Goal: Information Seeking & Learning: Learn about a topic

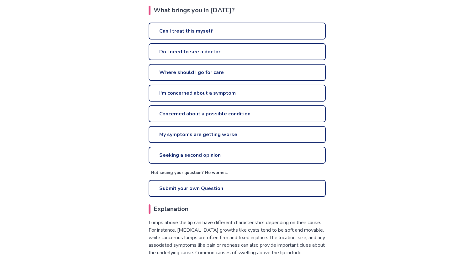
scroll to position [148, 0]
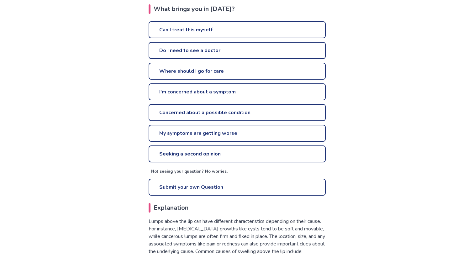
click at [191, 32] on link "Can I treat this myself" at bounding box center [237, 29] width 177 height 17
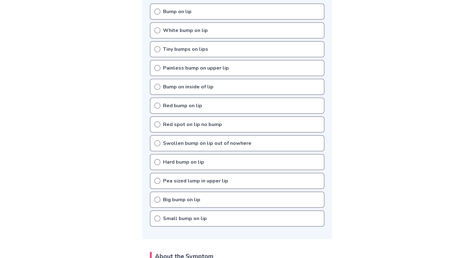
scroll to position [185, 0]
click at [186, 157] on div "Hard bump on lip" at bounding box center [237, 162] width 175 height 16
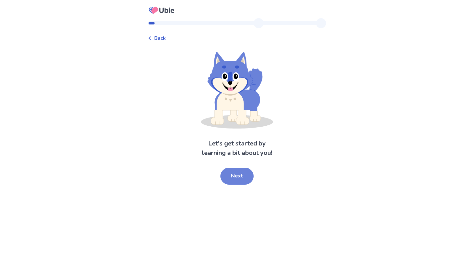
click at [236, 178] on button "Next" at bounding box center [237, 176] width 33 height 17
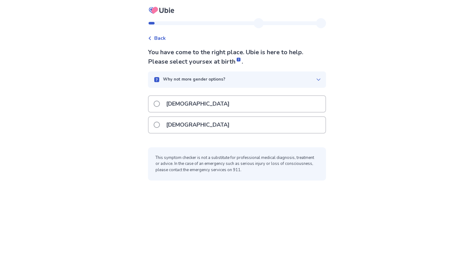
click at [201, 130] on div "Female" at bounding box center [237, 125] width 177 height 16
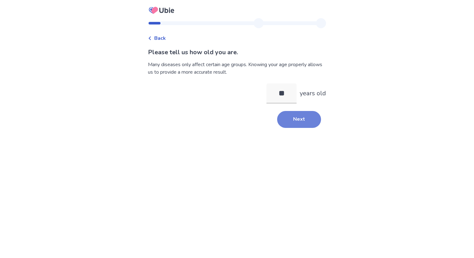
type input "**"
click at [298, 119] on button "Next" at bounding box center [299, 119] width 44 height 17
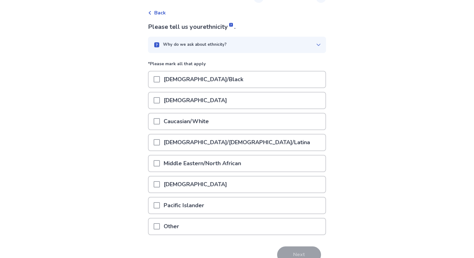
scroll to position [26, 0]
click at [191, 120] on p "Caucasian/White" at bounding box center [186, 121] width 53 height 16
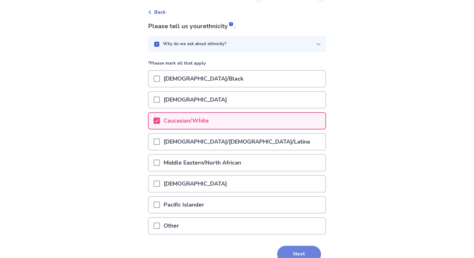
click at [295, 252] on button "Next" at bounding box center [299, 254] width 44 height 17
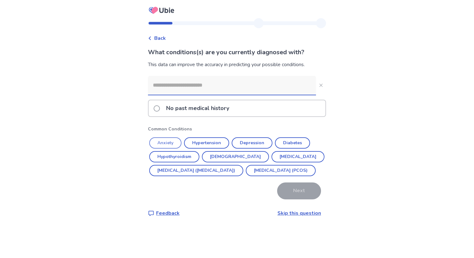
click at [168, 143] on button "Anxiety" at bounding box center [165, 142] width 32 height 11
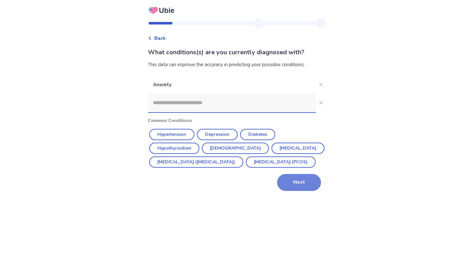
click at [287, 191] on button "Next" at bounding box center [299, 182] width 44 height 17
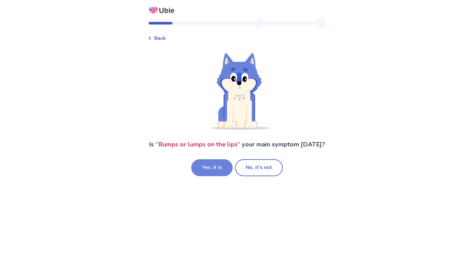
click at [213, 176] on button "Yes, it is" at bounding box center [211, 167] width 41 height 17
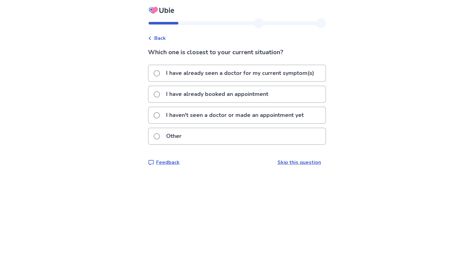
click at [193, 112] on p "I haven't seen a doctor or made an appointment yet" at bounding box center [234, 115] width 145 height 16
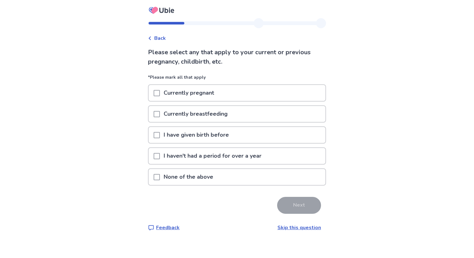
click at [200, 179] on p "None of the above" at bounding box center [188, 177] width 57 height 16
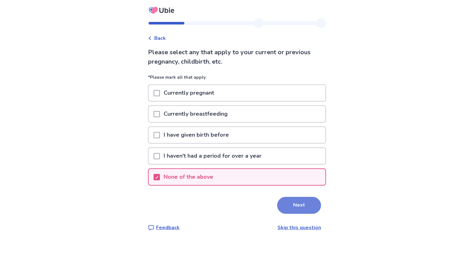
click at [286, 206] on button "Next" at bounding box center [299, 205] width 44 height 17
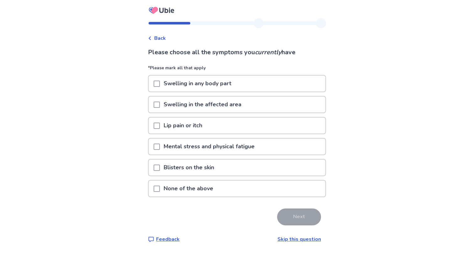
click at [159, 127] on span at bounding box center [157, 126] width 6 height 6
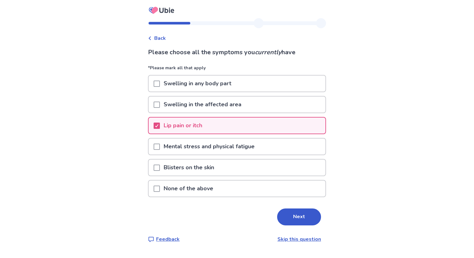
click at [160, 104] on span at bounding box center [157, 105] width 6 height 6
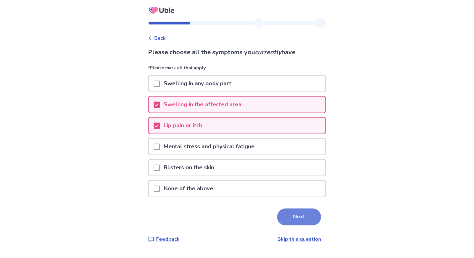
click at [295, 220] on button "Next" at bounding box center [299, 217] width 44 height 17
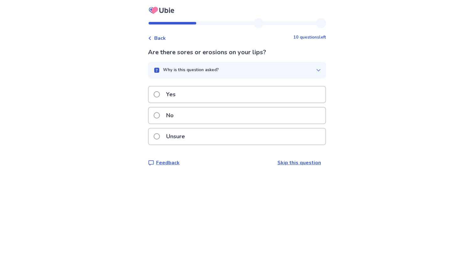
click at [173, 137] on p "Unsure" at bounding box center [175, 137] width 26 height 16
click at [178, 115] on p "No" at bounding box center [169, 116] width 15 height 16
click at [178, 117] on p "No" at bounding box center [169, 116] width 15 height 16
click at [176, 116] on p "No" at bounding box center [169, 116] width 15 height 16
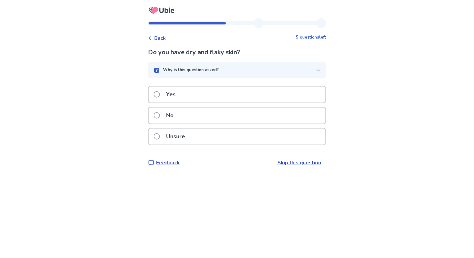
click at [175, 117] on p "No" at bounding box center [169, 116] width 15 height 16
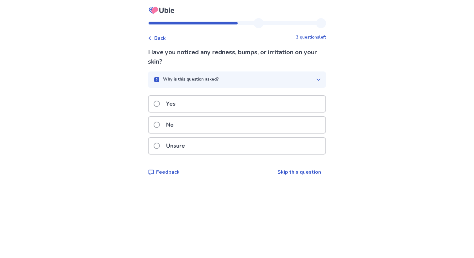
click at [173, 123] on p "No" at bounding box center [169, 125] width 15 height 16
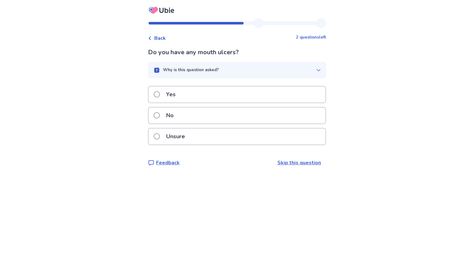
click at [173, 123] on p "No" at bounding box center [169, 116] width 15 height 16
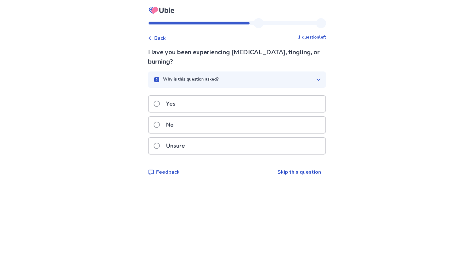
click at [173, 123] on p "No" at bounding box center [169, 125] width 15 height 16
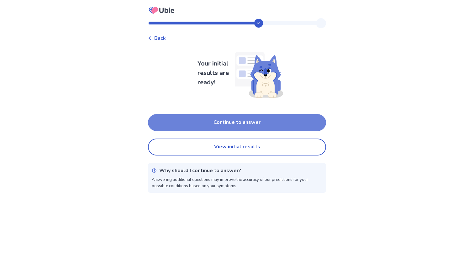
click at [184, 127] on button "Continue to answer" at bounding box center [237, 122] width 178 height 17
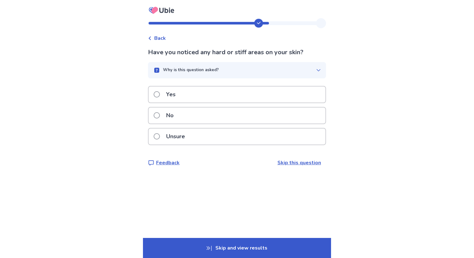
click at [185, 118] on div "No" at bounding box center [237, 116] width 177 height 16
click at [173, 89] on p "Yes" at bounding box center [170, 95] width 17 height 16
click at [173, 118] on p "No" at bounding box center [169, 116] width 15 height 16
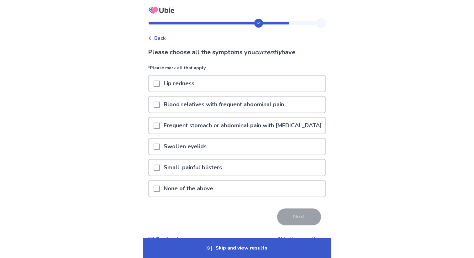
click at [158, 83] on span at bounding box center [157, 84] width 6 height 6
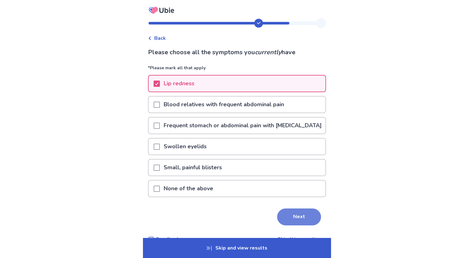
click at [288, 222] on button "Next" at bounding box center [299, 217] width 44 height 17
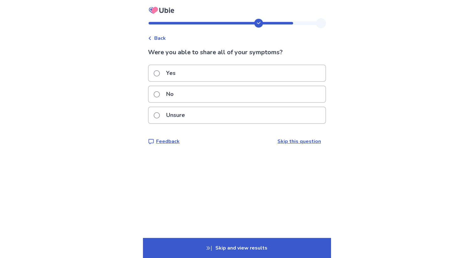
click at [175, 118] on p "Unsure" at bounding box center [175, 115] width 26 height 16
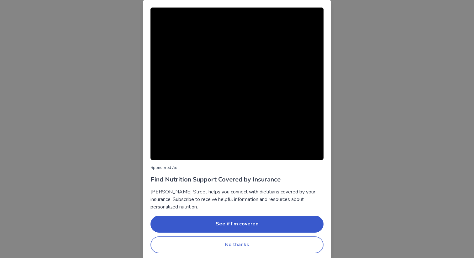
click at [251, 243] on button "No thanks" at bounding box center [237, 245] width 173 height 17
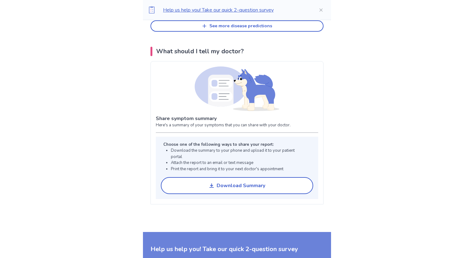
scroll to position [412, 0]
